Goal: Transaction & Acquisition: Purchase product/service

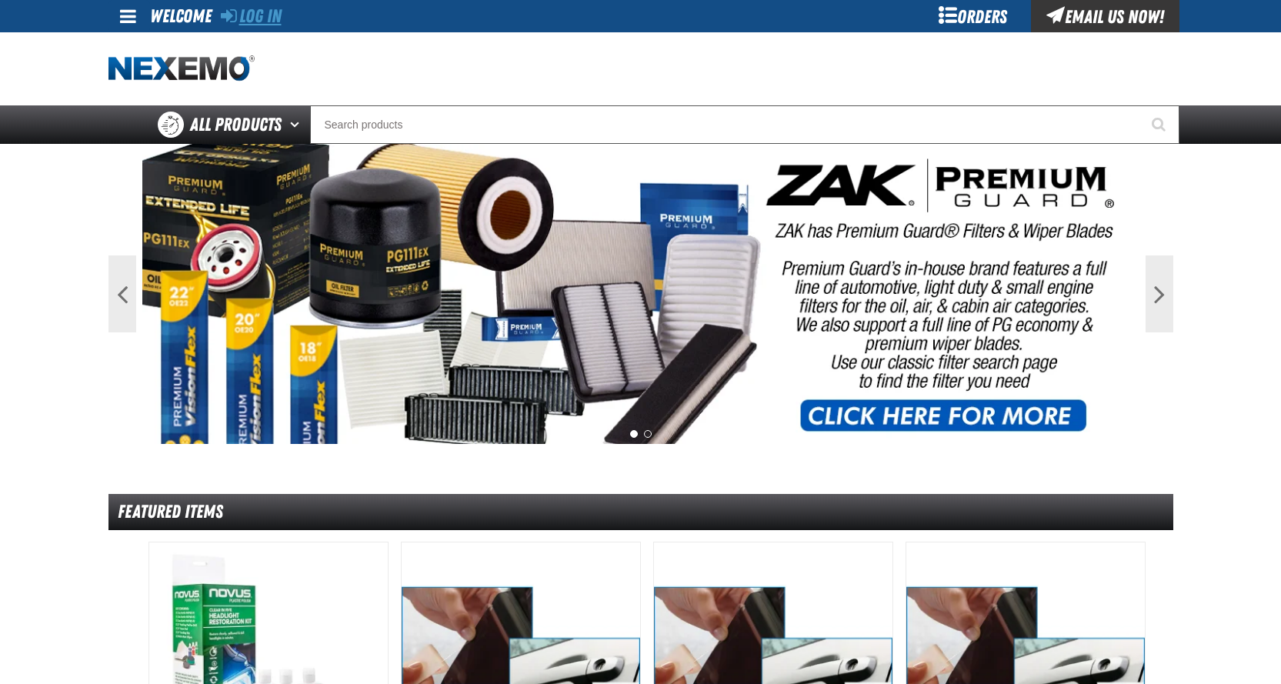
click at [279, 14] on link "Log In" at bounding box center [251, 16] width 61 height 22
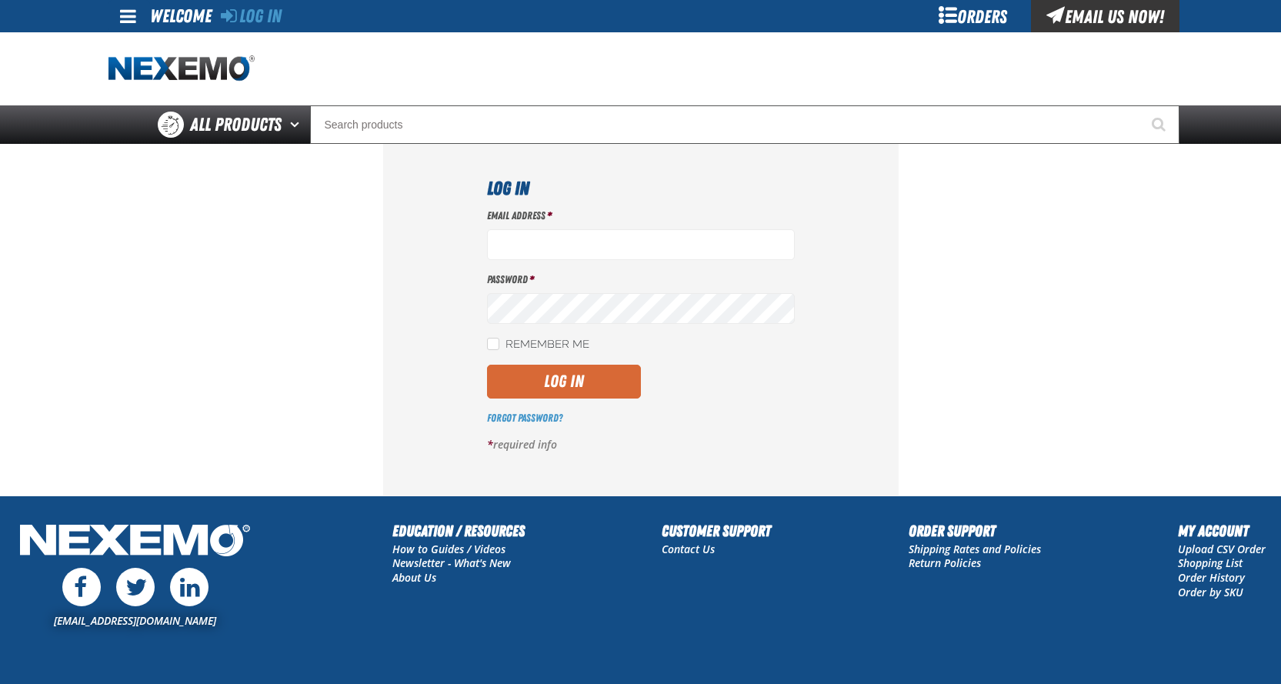
type input "[EMAIL_ADDRESS][DOMAIN_NAME]"
click at [552, 384] on button "Log In" at bounding box center [564, 382] width 154 height 34
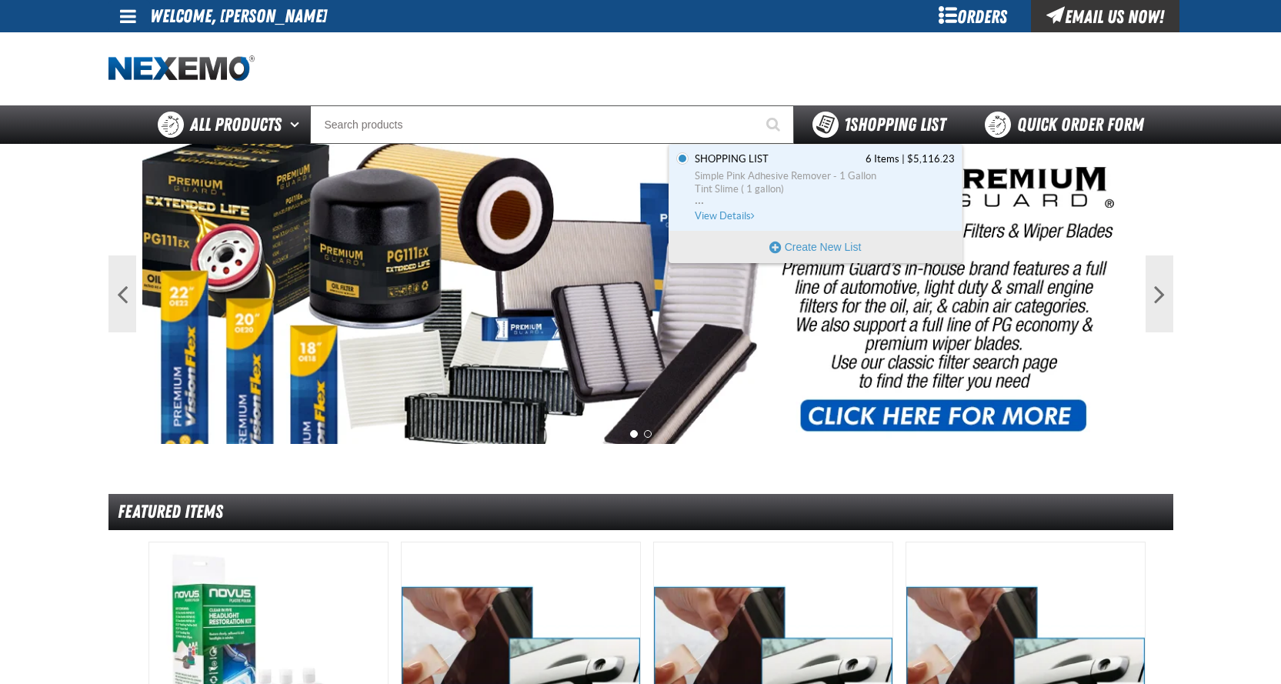
click at [883, 128] on span "1 Shopping List" at bounding box center [895, 125] width 102 height 22
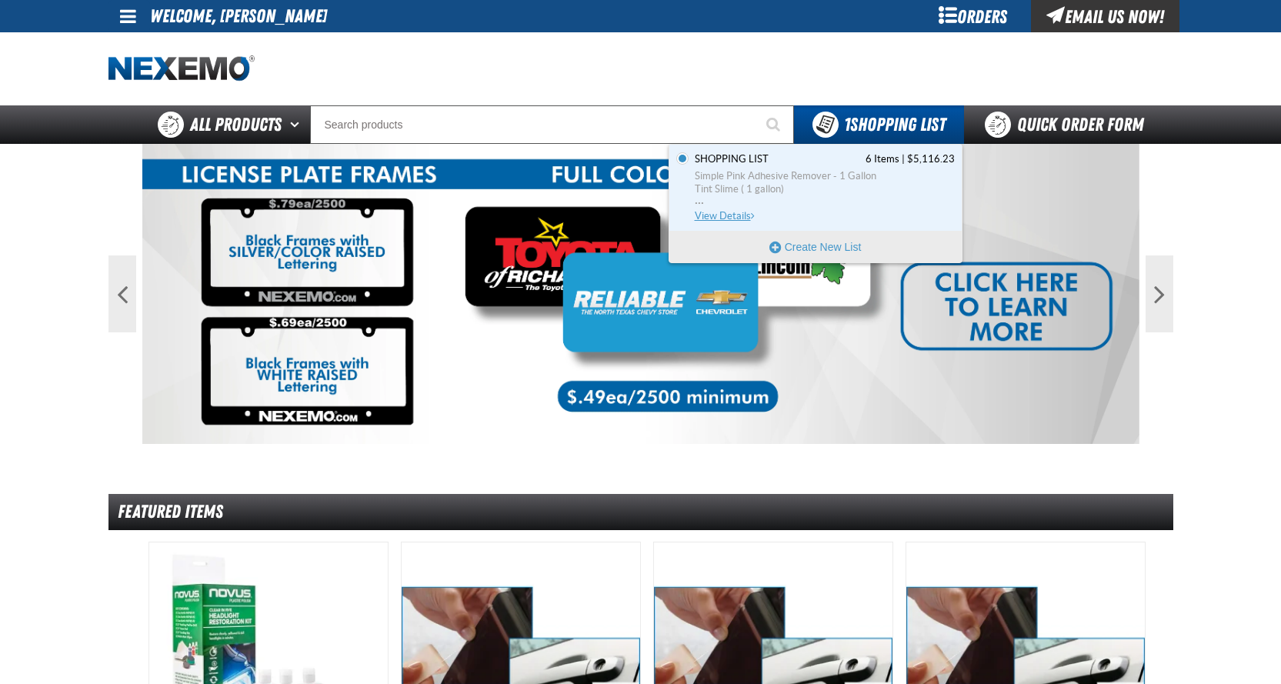
click at [735, 214] on span "View Details" at bounding box center [726, 216] width 62 height 12
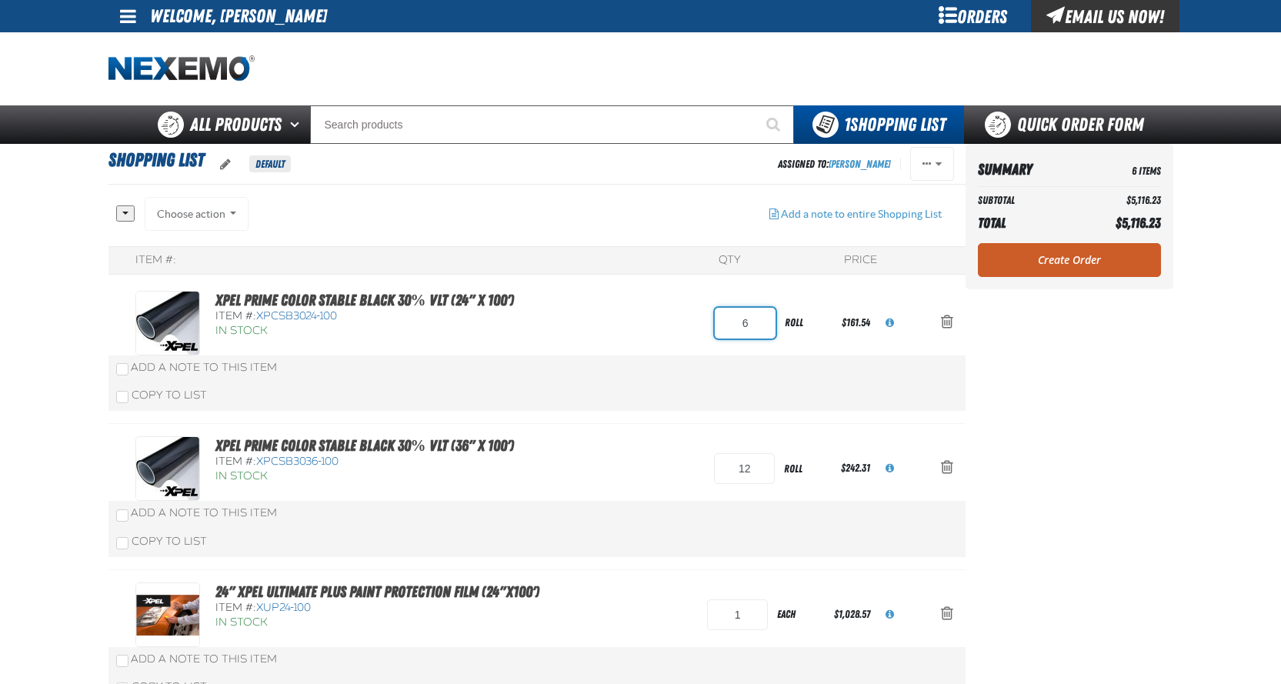
drag, startPoint x: 756, startPoint y: 326, endPoint x: 711, endPoint y: 328, distance: 45.4
click at [711, 328] on div "XPEL PRIME Color Stable Black 30% VLT (24" x 100') Item #: XPCSB3024-100 In Sto…" at bounding box center [521, 323] width 772 height 65
type input "8"
drag, startPoint x: 762, startPoint y: 465, endPoint x: 691, endPoint y: 468, distance: 70.8
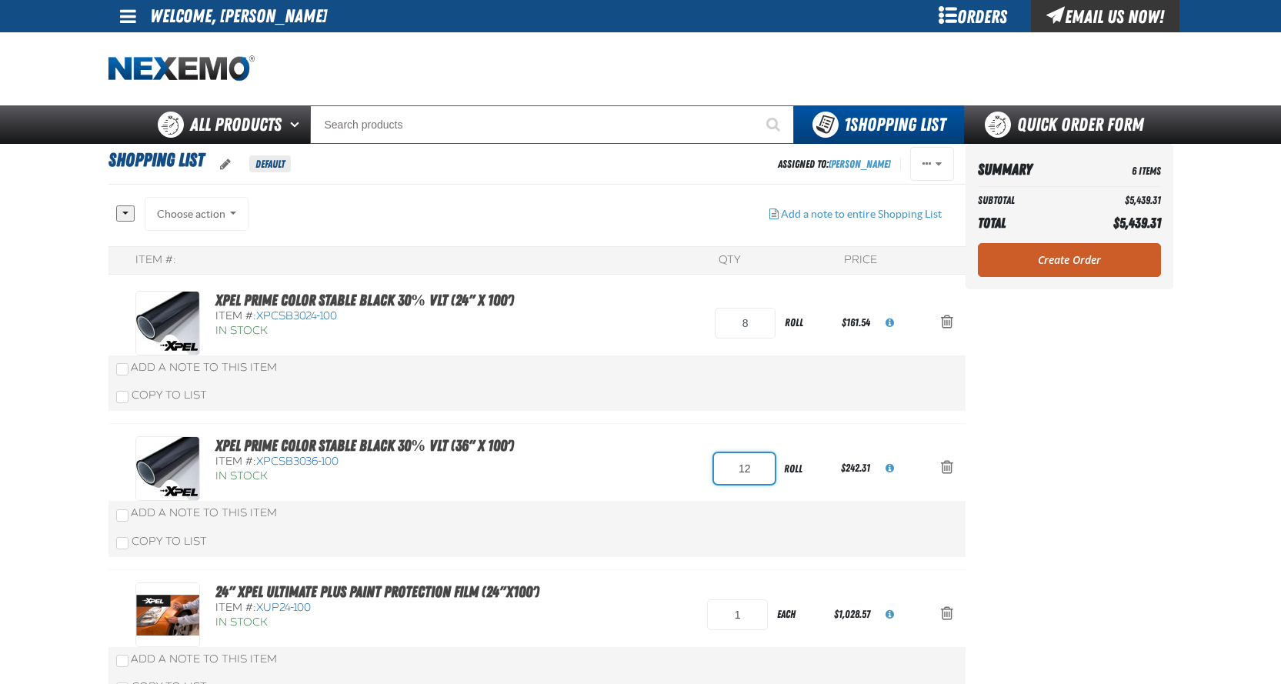
click at [691, 468] on div "XPEL PRIME Color Stable Black 30% VLT (36" x 100') Item #: XPCSB3036-100 In Sto…" at bounding box center [521, 468] width 772 height 65
type input "16"
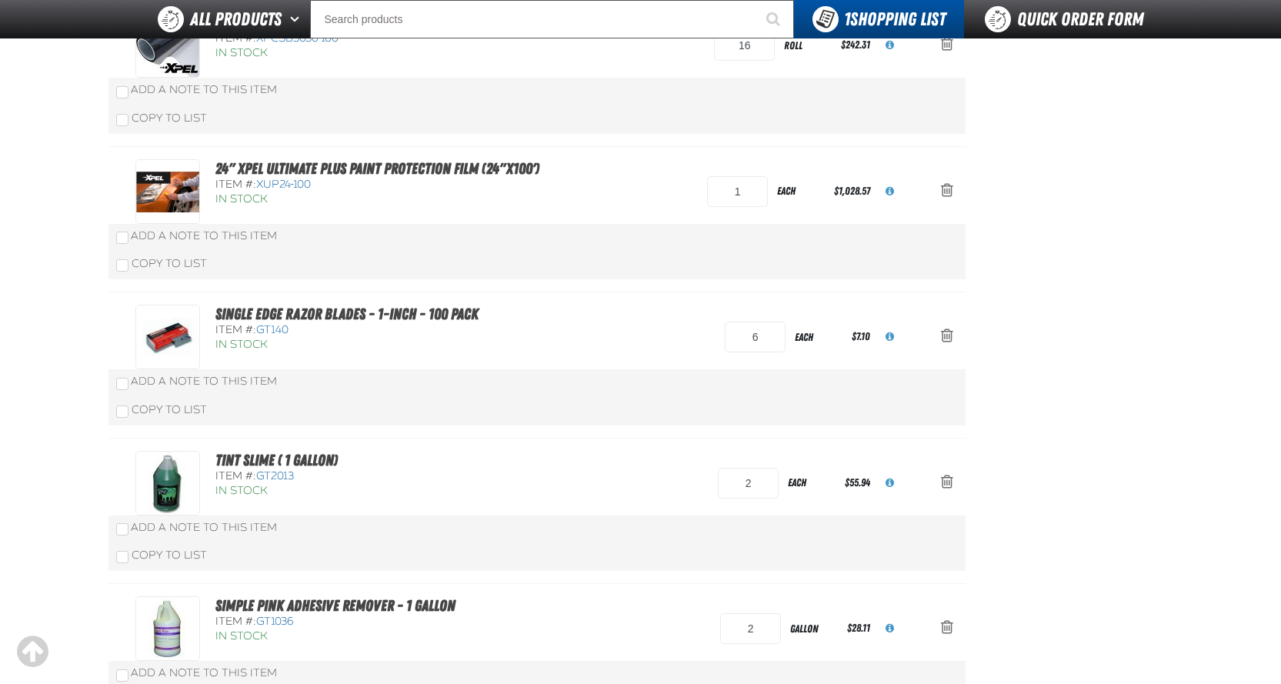
scroll to position [386, 0]
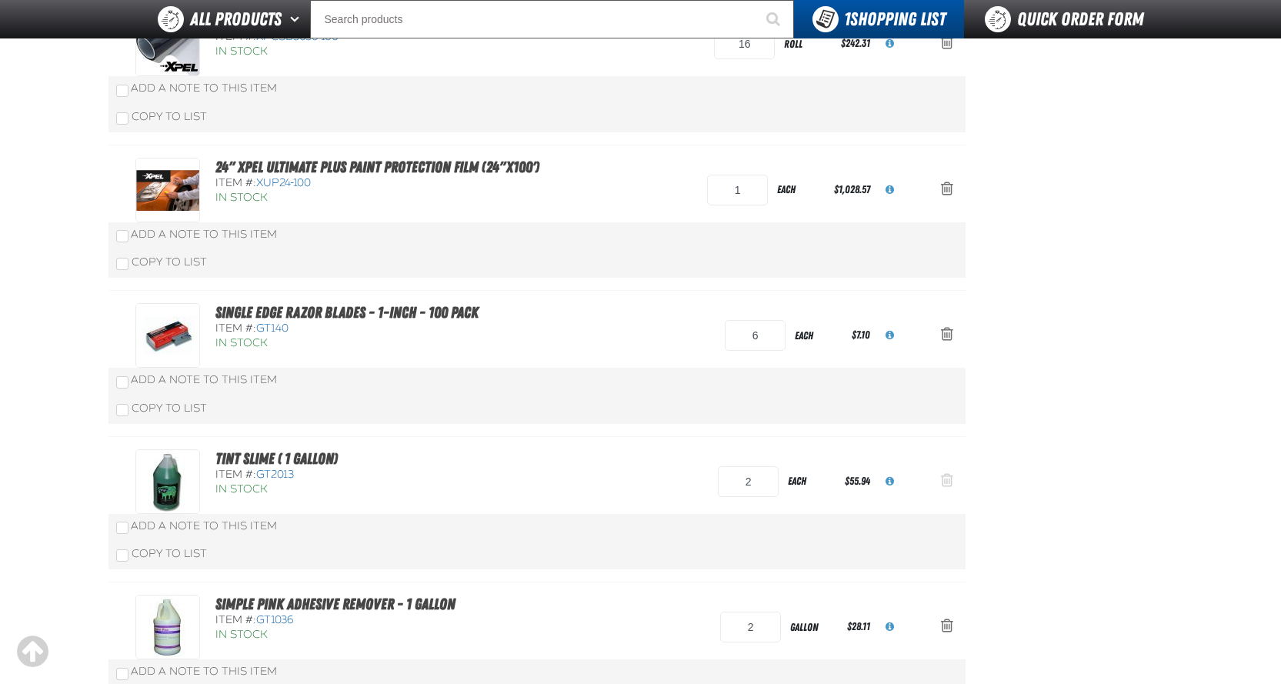
click at [952, 482] on span "Action Remove Tint Slime ( 1 gallon) from Shopping List" at bounding box center [947, 479] width 12 height 15
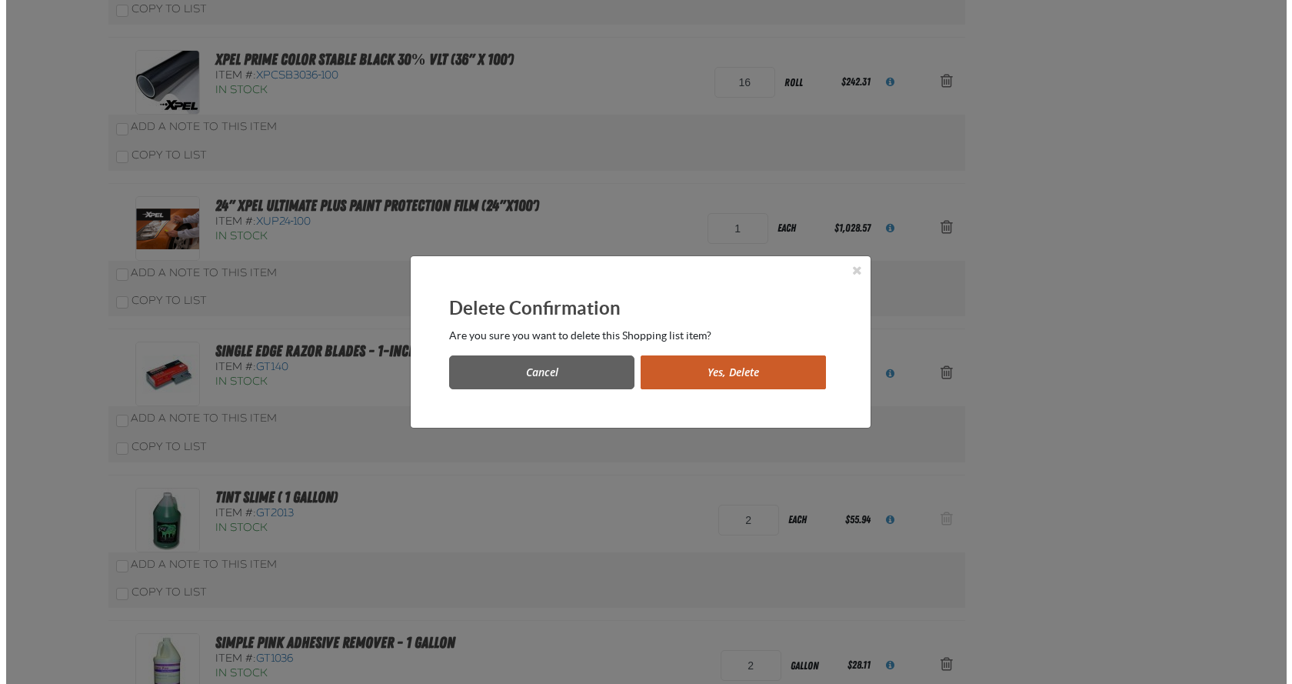
scroll to position [0, 0]
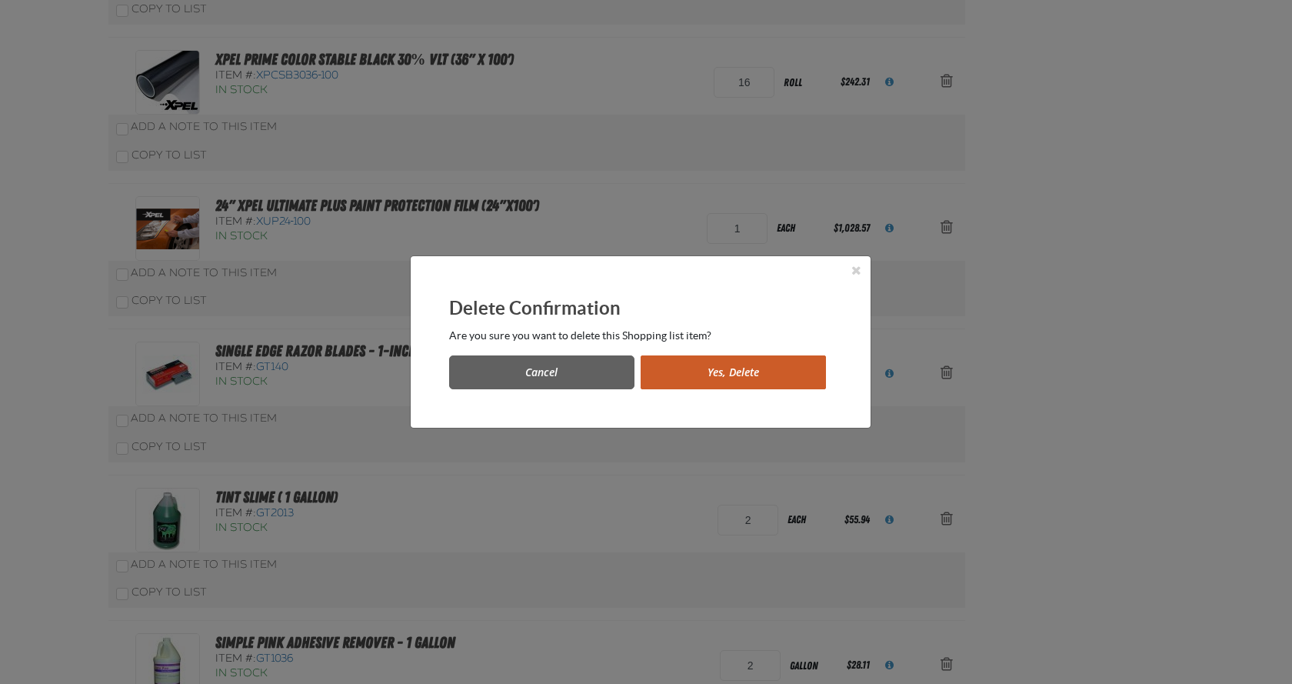
click at [783, 371] on button "Yes, Delete" at bounding box center [733, 372] width 185 height 34
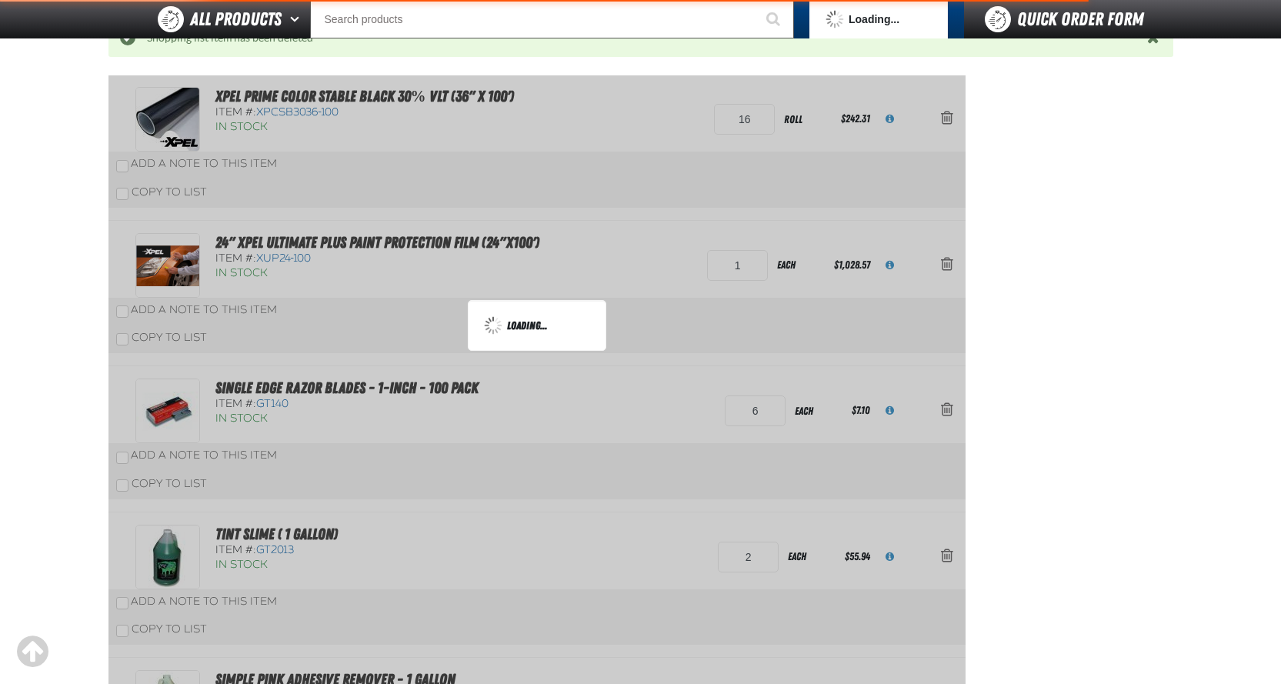
scroll to position [462, 0]
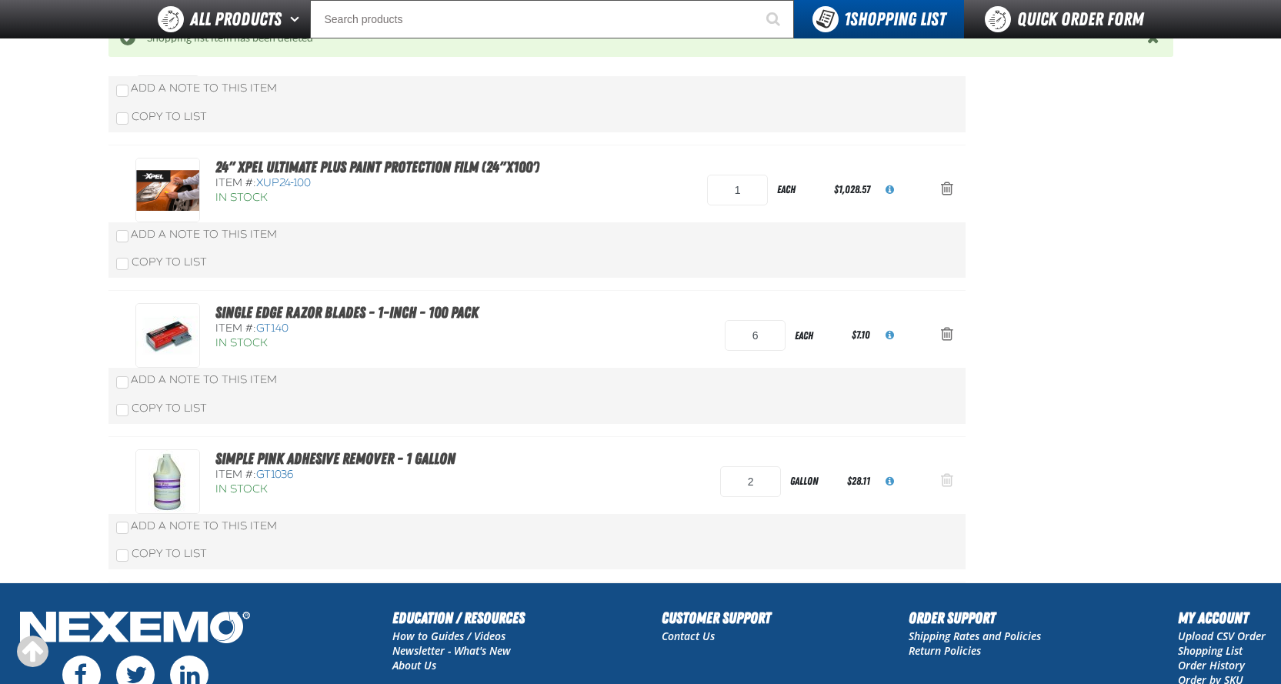
click at [947, 476] on span "Action Remove Simple Pink Adhesive Remover - 1 Gallon from Shopping List" at bounding box center [947, 479] width 12 height 15
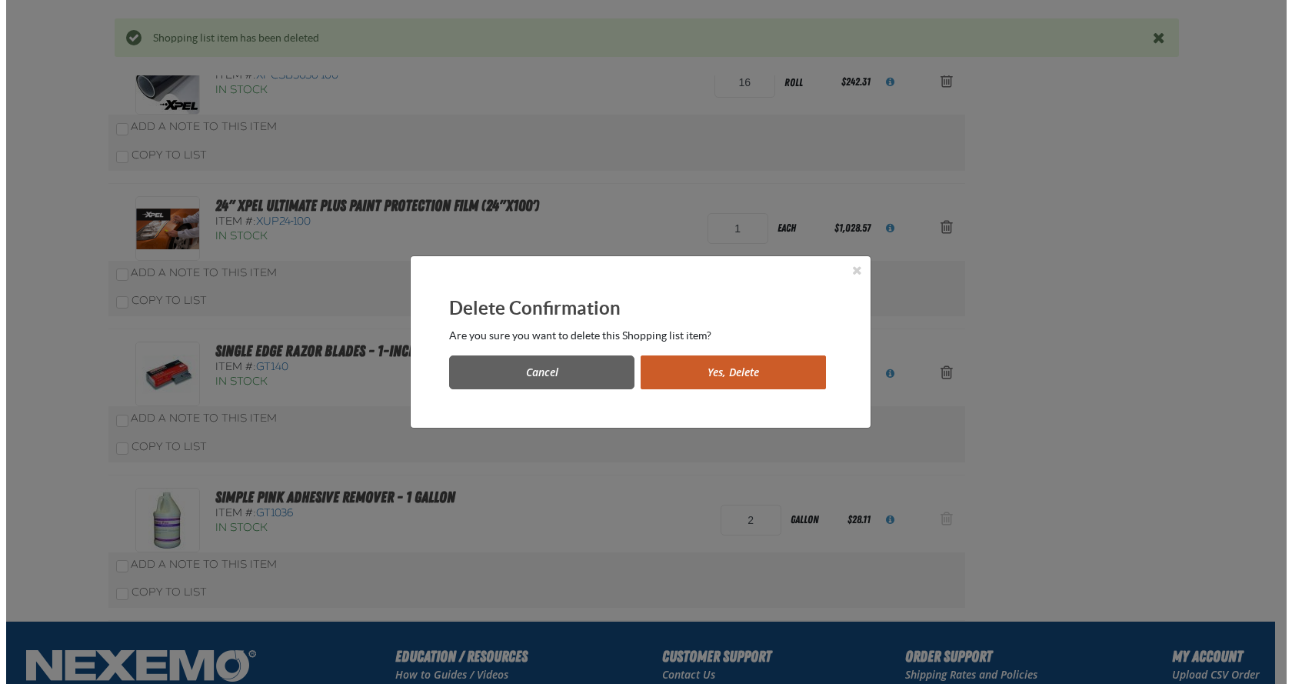
scroll to position [0, 0]
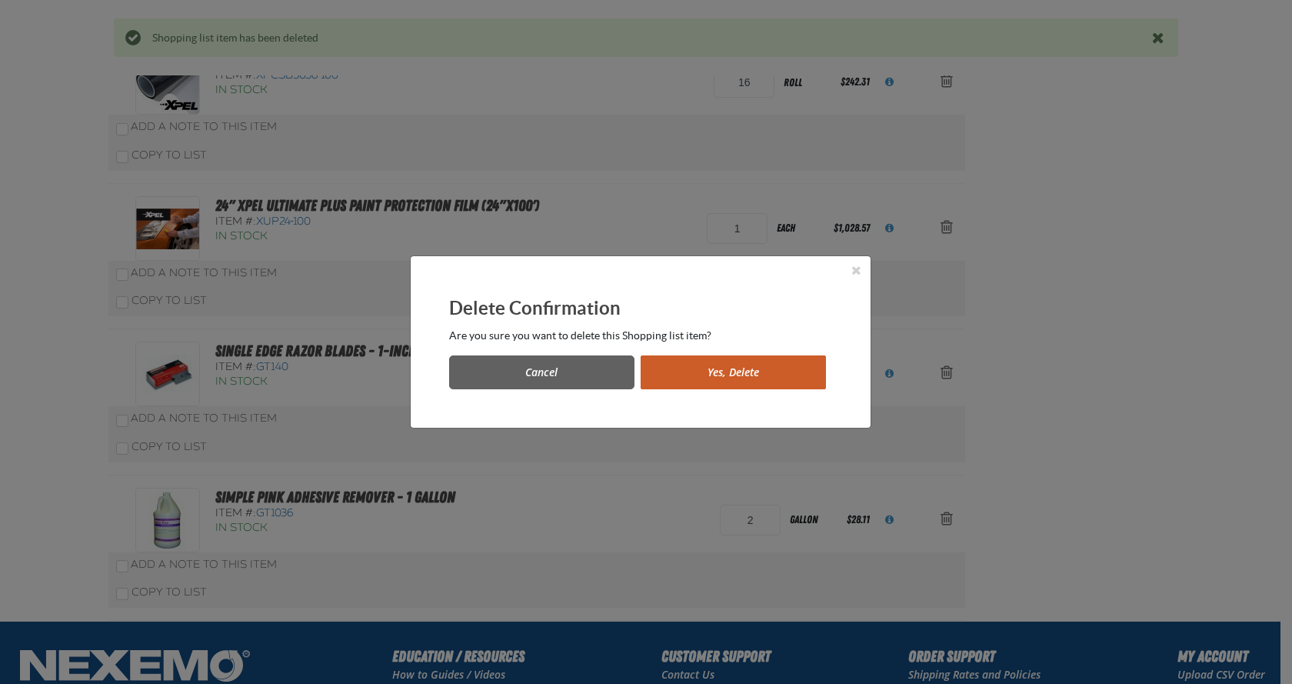
click at [768, 372] on button "Yes, Delete" at bounding box center [733, 372] width 185 height 34
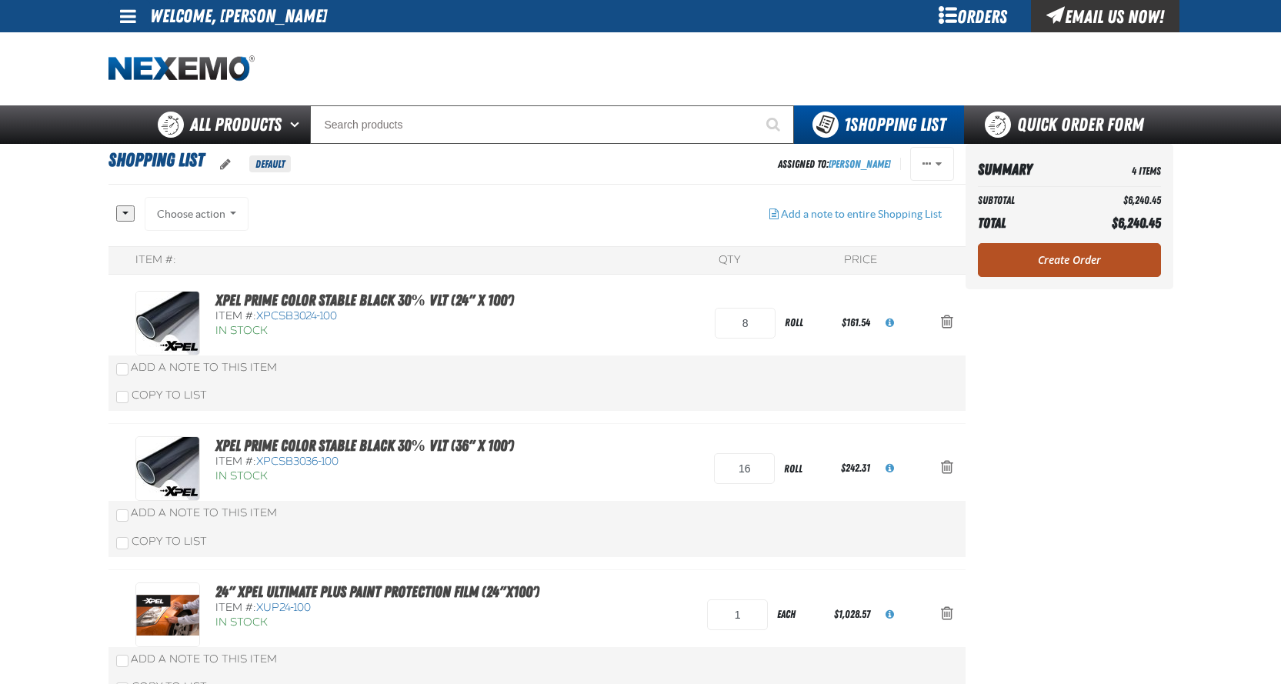
click at [1074, 263] on link "Create Order" at bounding box center [1069, 260] width 183 height 34
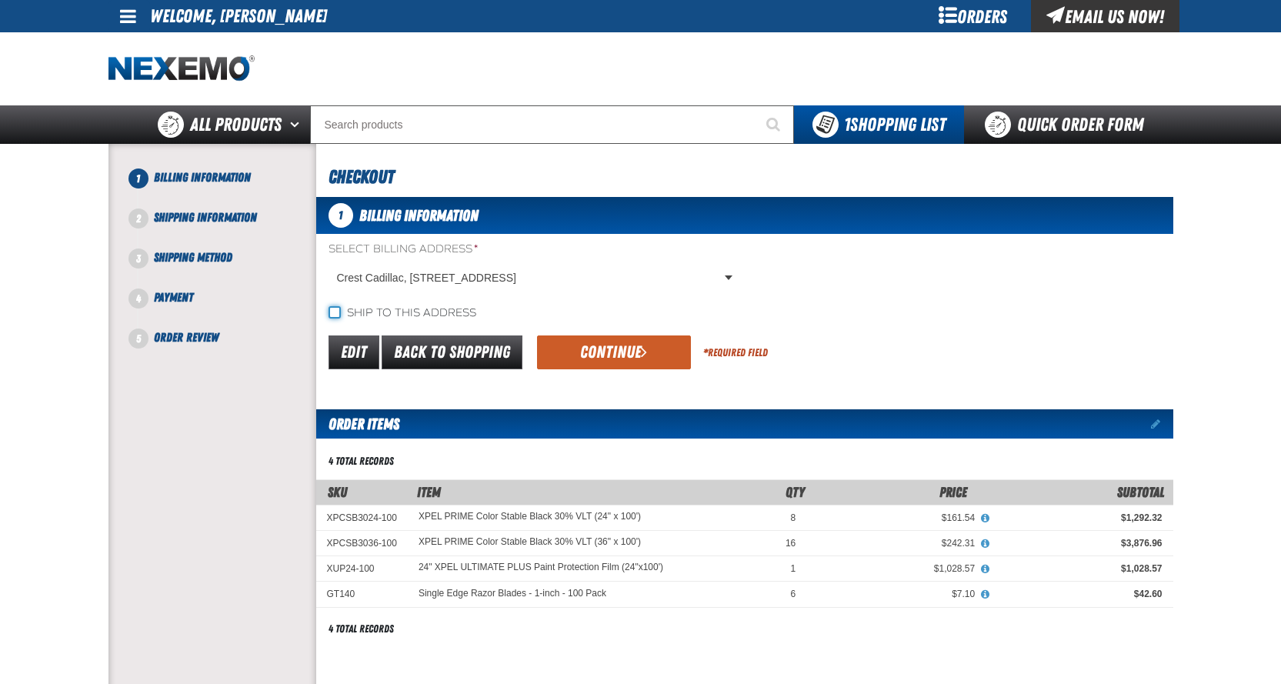
click at [335, 315] on input "Ship to this address" at bounding box center [334, 312] width 12 height 12
checkbox input "true"
click at [602, 349] on button "Continue" at bounding box center [614, 352] width 154 height 34
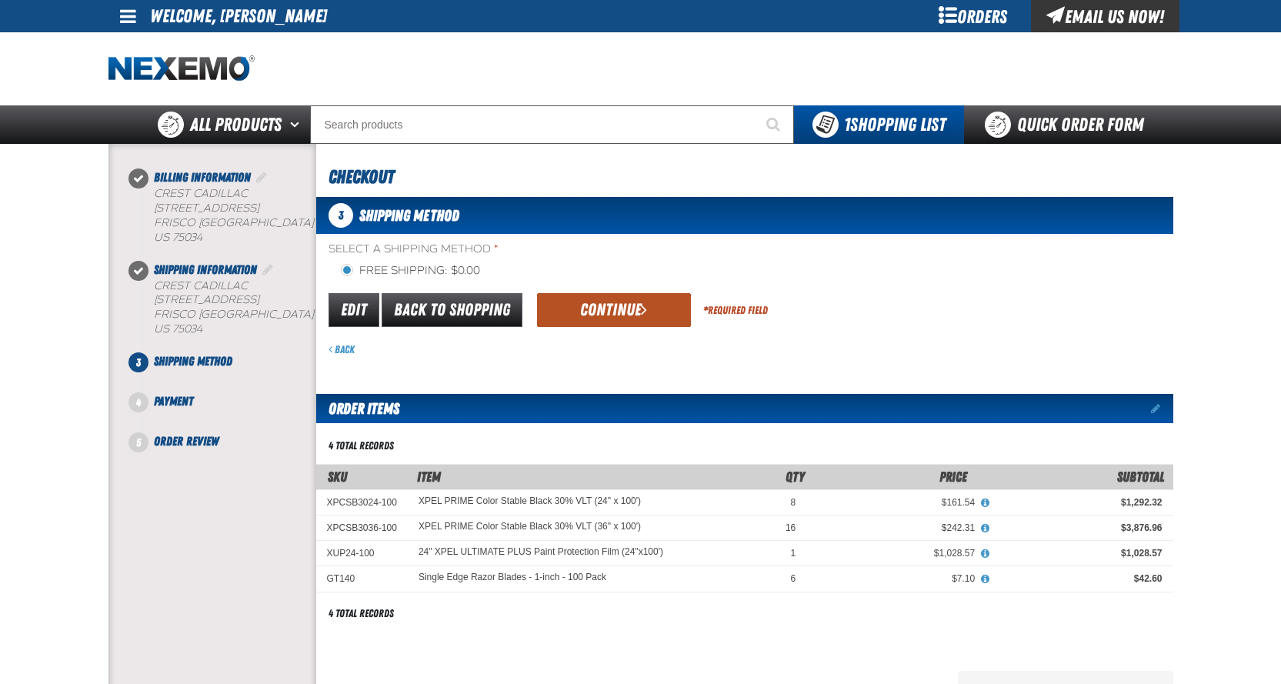
click at [590, 315] on button "Continue" at bounding box center [614, 310] width 154 height 34
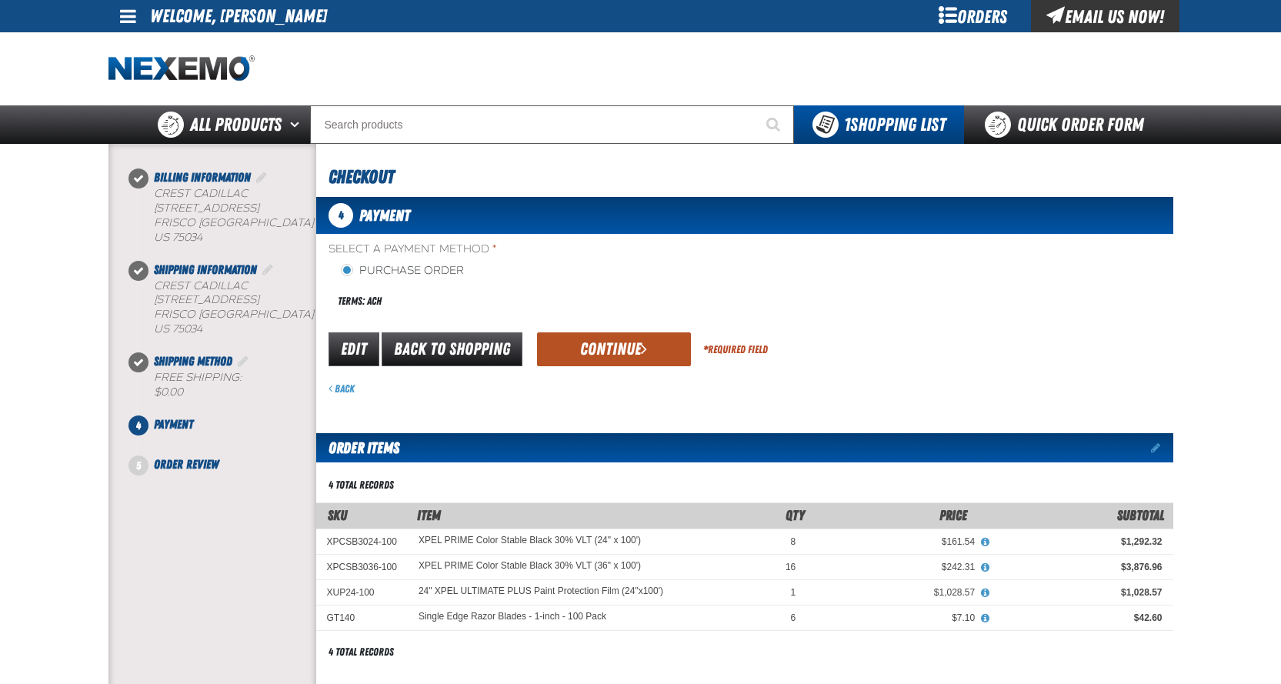
click at [609, 354] on button "Continue" at bounding box center [614, 349] width 154 height 34
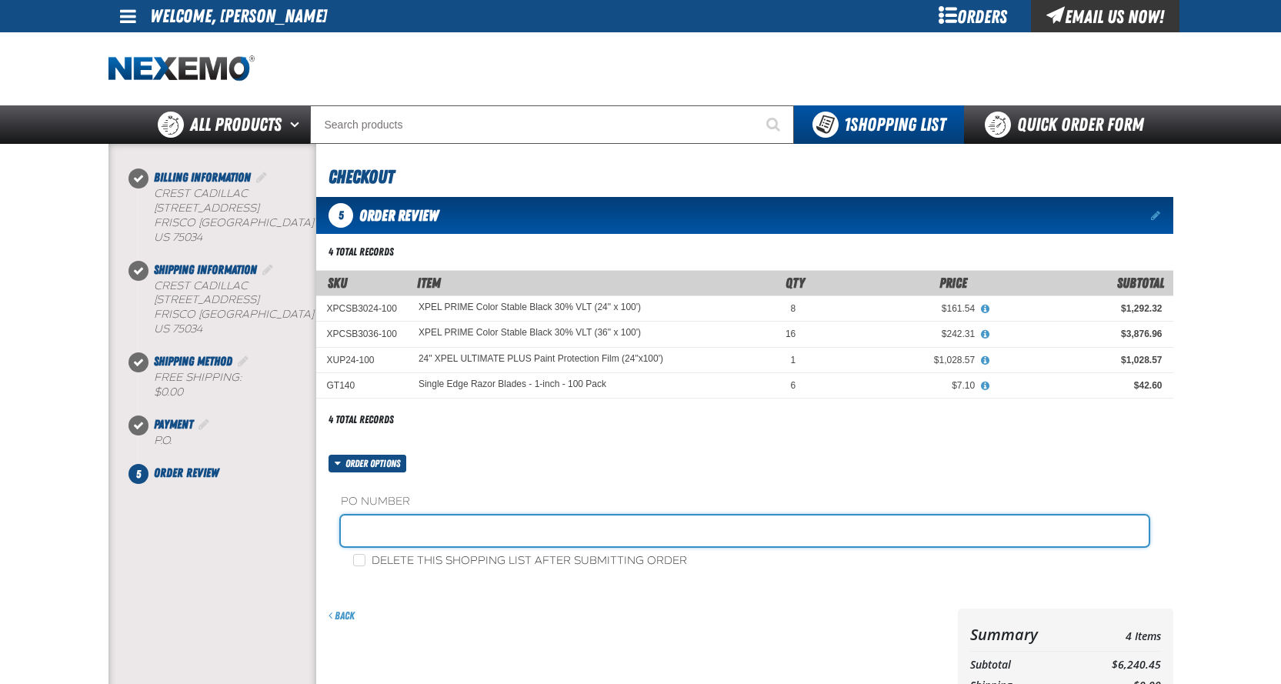
click at [386, 524] on input "text" at bounding box center [745, 530] width 808 height 31
type input "[PERSON_NAME]"
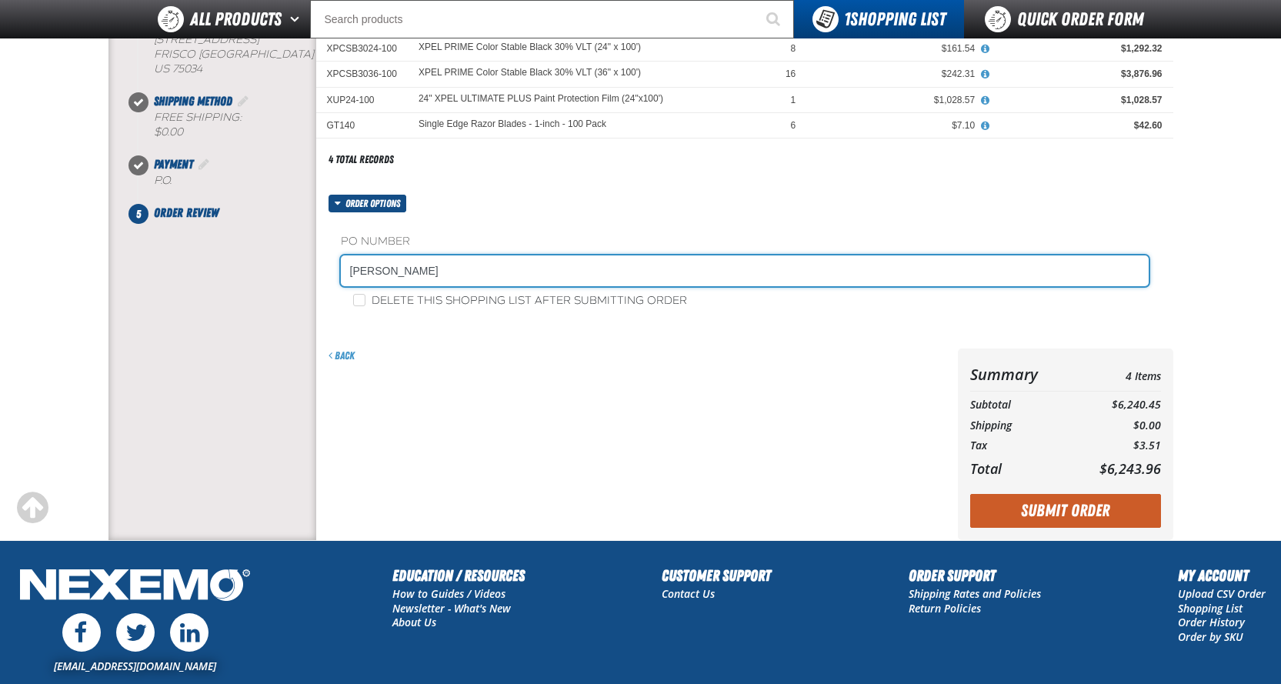
scroll to position [231, 0]
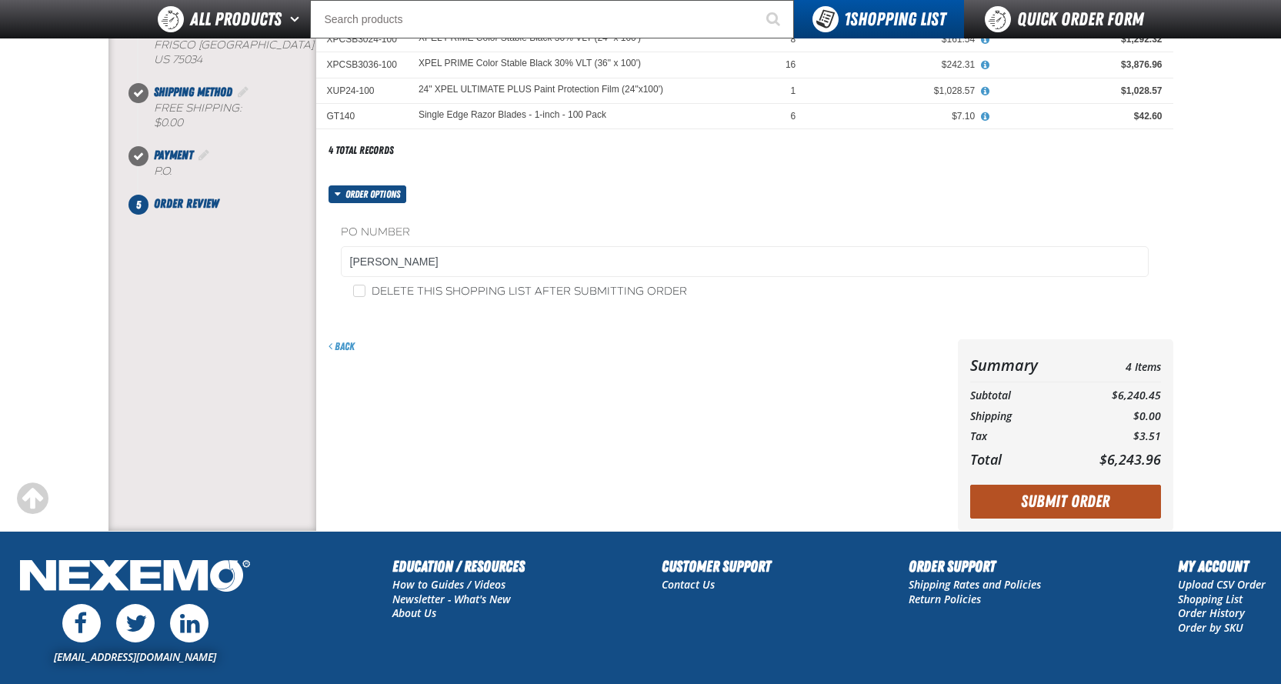
click at [1072, 505] on button "Submit Order" at bounding box center [1065, 502] width 191 height 34
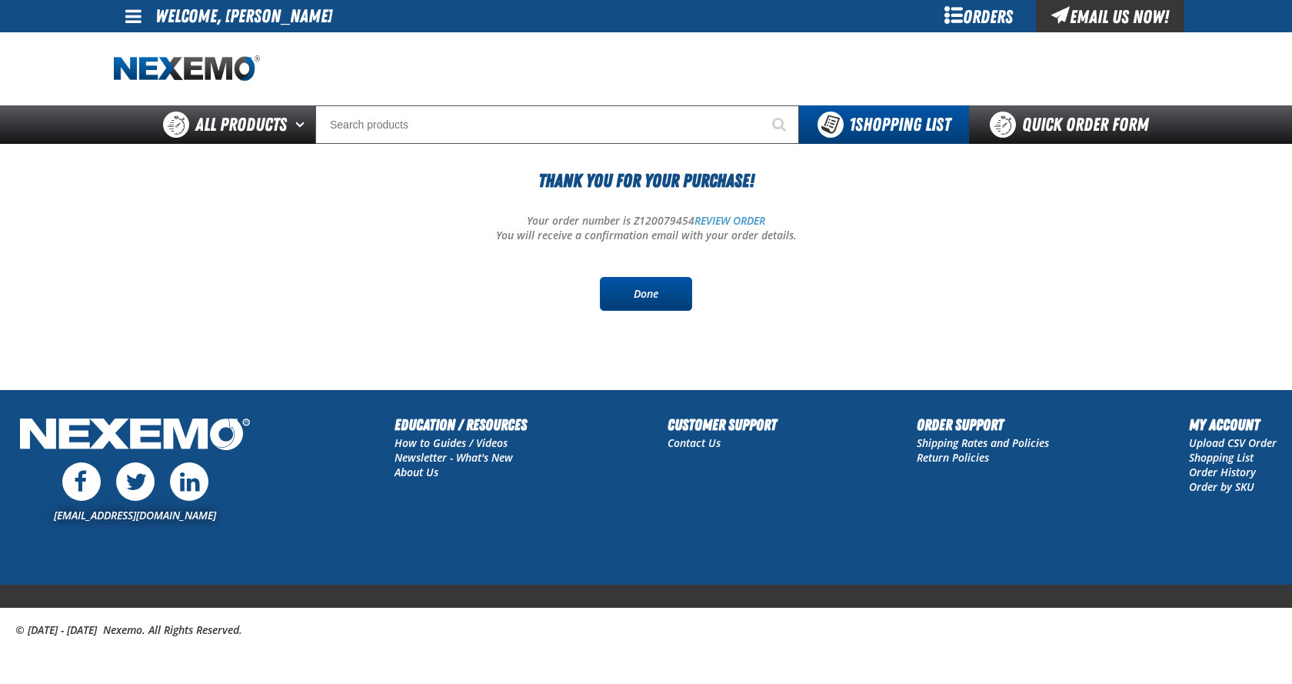
click at [659, 308] on link "Done" at bounding box center [646, 294] width 92 height 34
